Goal: Task Accomplishment & Management: Use online tool/utility

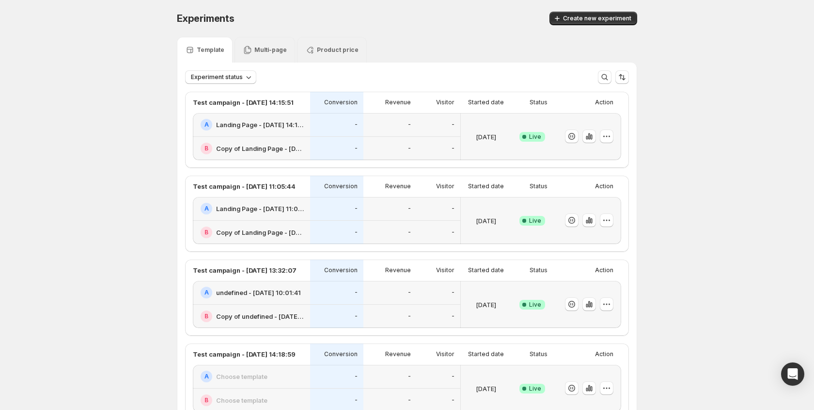
click at [265, 48] on p "Multi-page" at bounding box center [271, 50] width 32 height 8
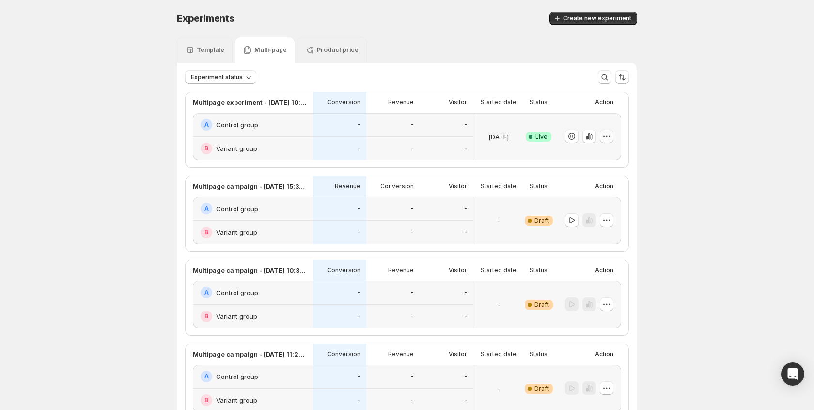
click at [604, 139] on icon "button" at bounding box center [607, 136] width 10 height 10
click at [290, 221] on div "B Variant group" at bounding box center [253, 232] width 120 height 23
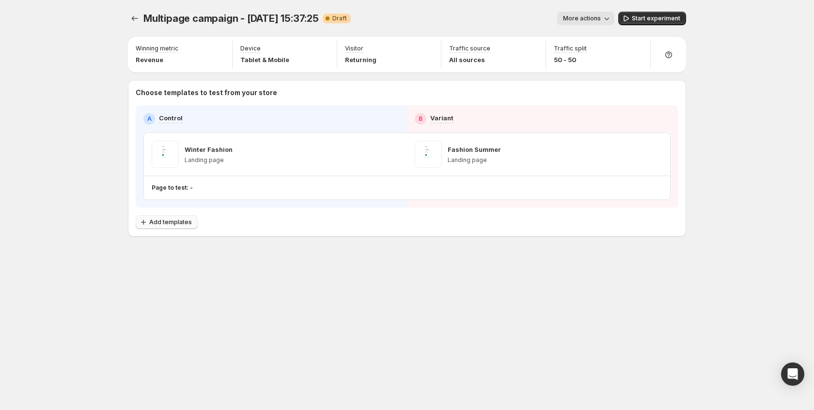
click at [170, 219] on span "Add templates" at bounding box center [170, 222] width 43 height 8
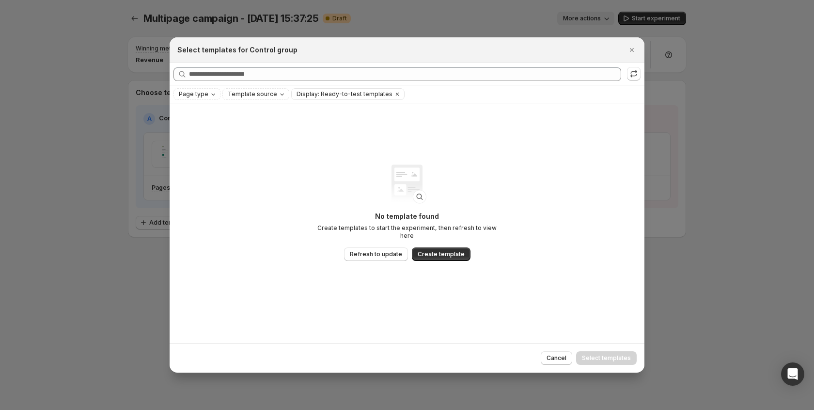
click at [114, 198] on div at bounding box center [407, 205] width 814 height 410
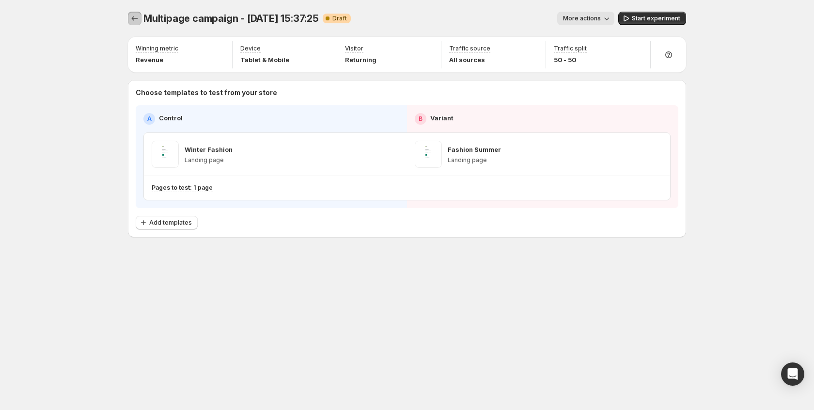
click at [136, 17] on icon "Experiments" at bounding box center [135, 19] width 10 height 10
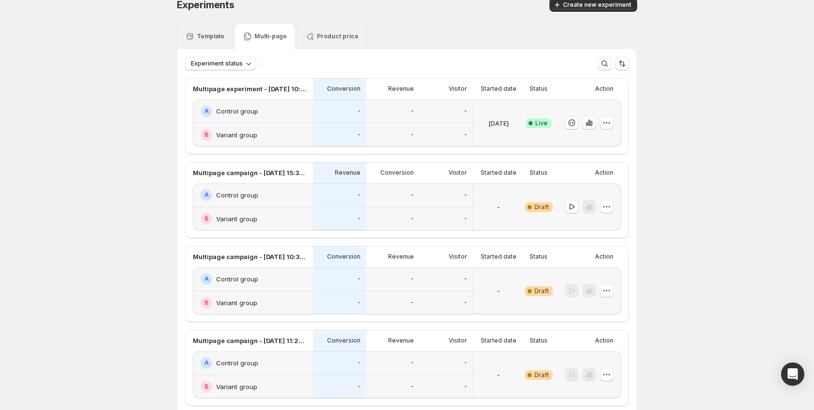
scroll to position [15, 0]
click at [241, 59] on span "Experiment status" at bounding box center [217, 63] width 52 height 8
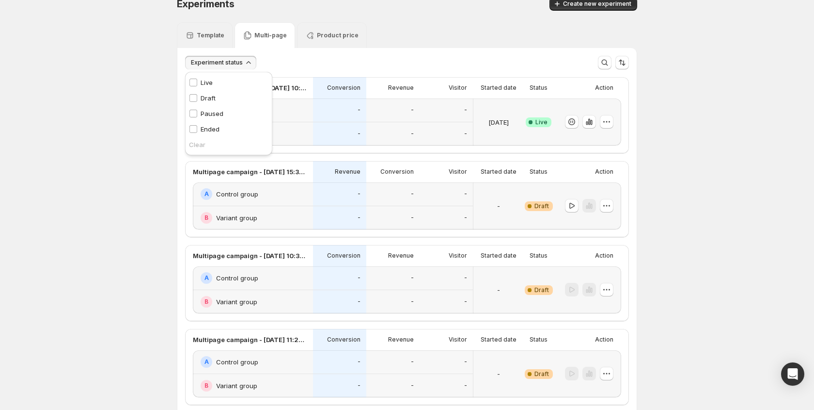
click at [206, 83] on p "Live" at bounding box center [207, 83] width 12 height 10
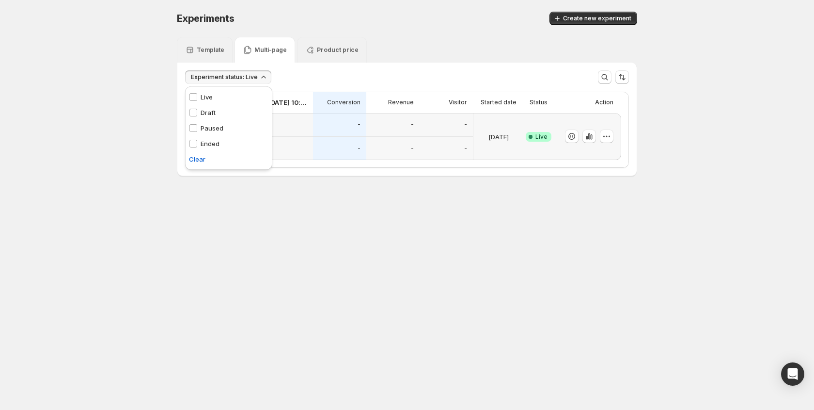
scroll to position [0, 0]
click at [205, 98] on p "Live" at bounding box center [207, 97] width 12 height 10
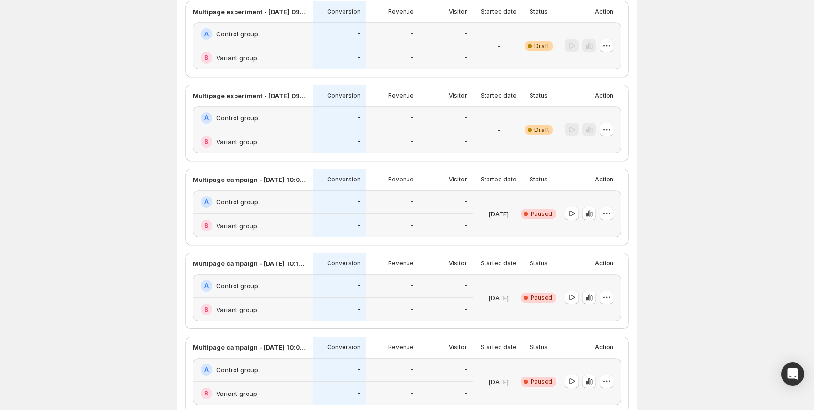
scroll to position [1110, 0]
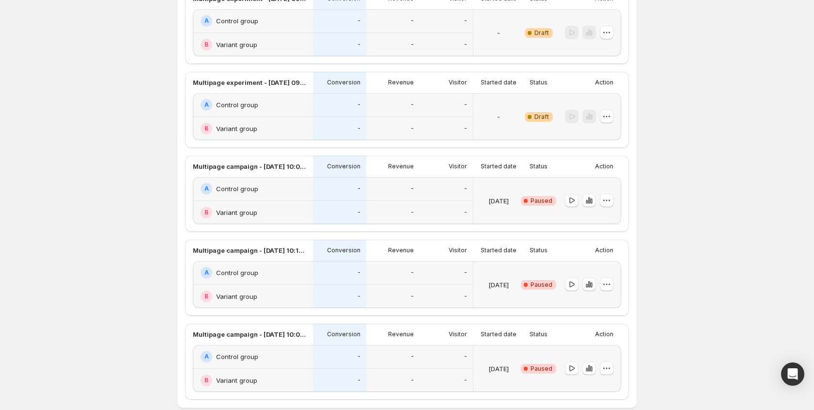
click at [263, 207] on div "B Variant group" at bounding box center [254, 213] width 107 height 12
click at [287, 120] on div "B Variant group" at bounding box center [253, 128] width 120 height 23
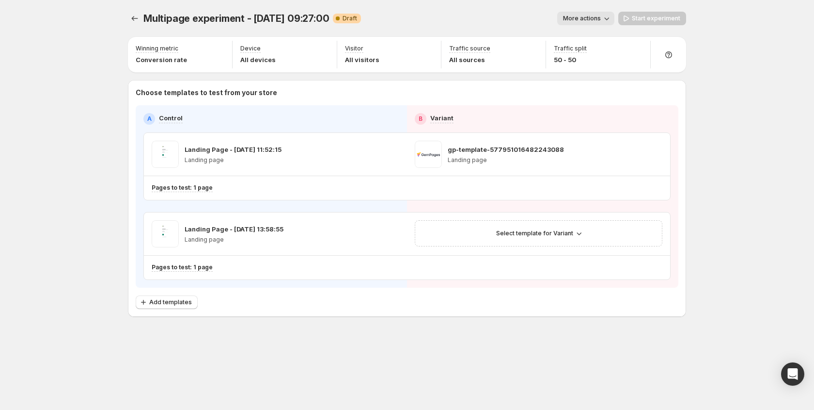
click at [653, 17] on div "Start experiment" at bounding box center [653, 19] width 68 height 14
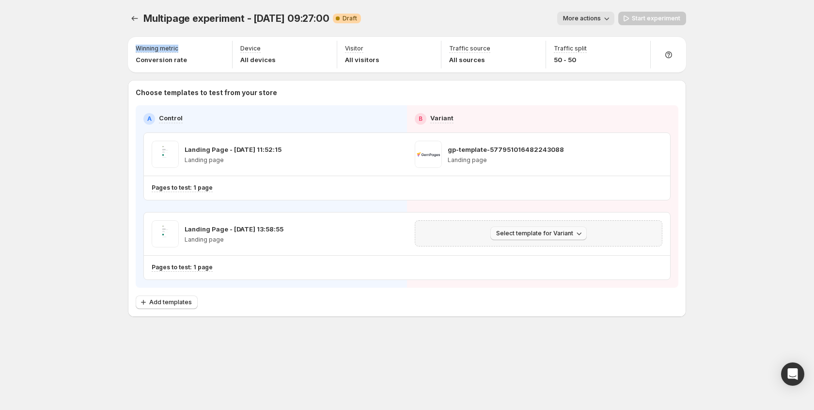
click at [559, 230] on span "Select template for Variant" at bounding box center [534, 233] width 77 height 8
click at [528, 266] on span "Create Variant based on Control" at bounding box center [540, 270] width 99 height 8
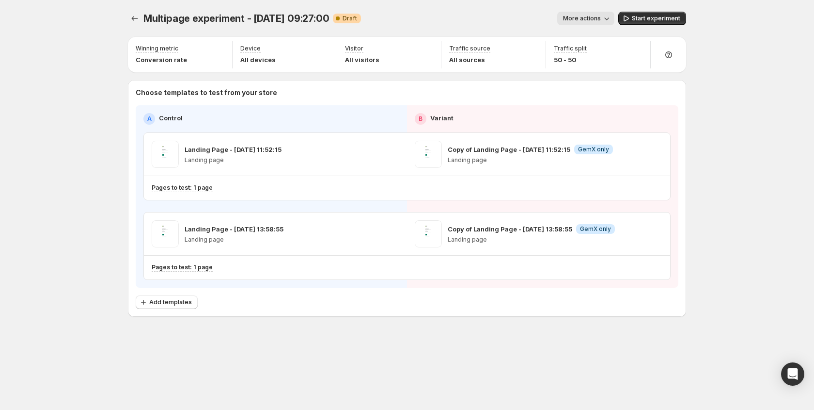
click at [664, 4] on div "Multipage experiment - [DATE] 09:27:00. This page is ready Multipage experiment…" at bounding box center [407, 18] width 558 height 37
click at [651, 18] on span "Start experiment" at bounding box center [656, 19] width 48 height 8
click at [135, 19] on icon "Experiments" at bounding box center [135, 19] width 10 height 10
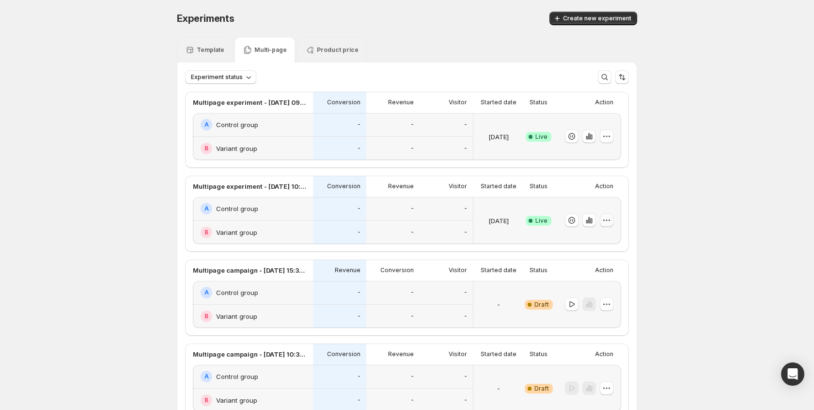
click at [603, 222] on icon "button" at bounding box center [607, 220] width 10 height 10
click at [587, 221] on icon "button" at bounding box center [590, 220] width 10 height 10
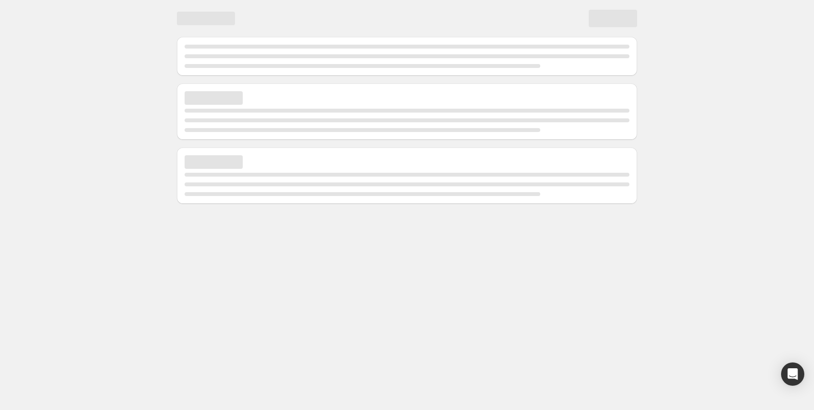
click at [738, 19] on div at bounding box center [407, 103] width 814 height 207
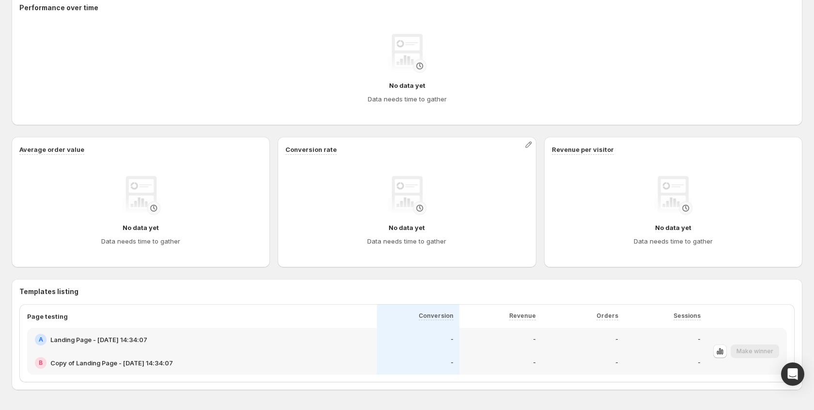
scroll to position [189, 0]
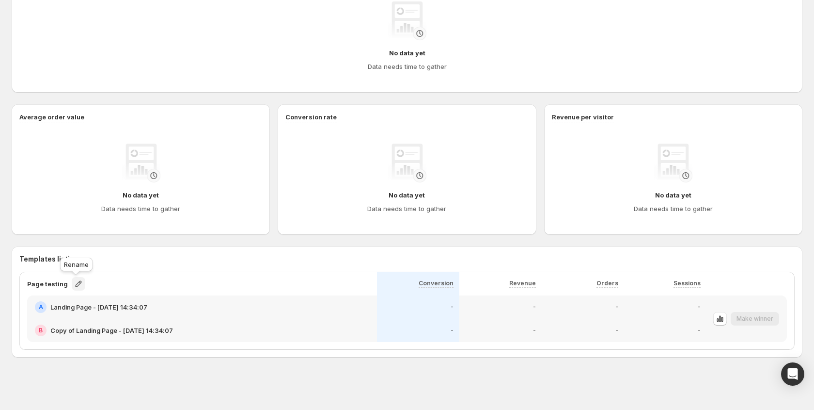
click at [75, 282] on icon "button" at bounding box center [79, 284] width 10 height 10
click at [145, 263] on h3 "Templates listing" at bounding box center [407, 259] width 776 height 10
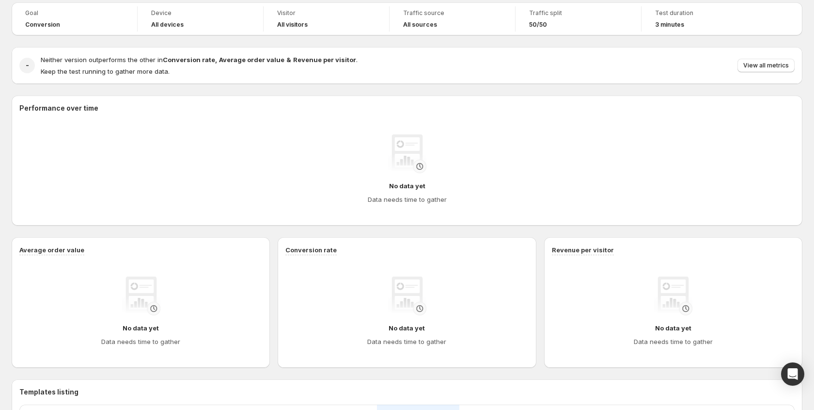
scroll to position [0, 0]
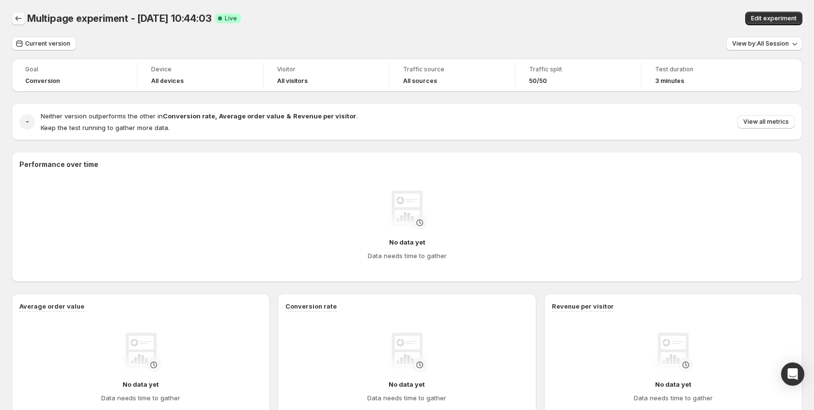
click at [20, 18] on icon "Back" at bounding box center [19, 18] width 6 height 5
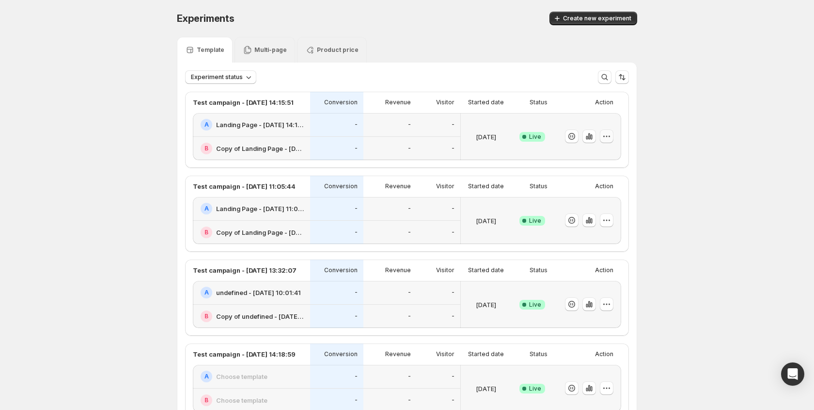
click at [606, 135] on icon "button" at bounding box center [607, 136] width 10 height 10
